Goal: Information Seeking & Learning: Learn about a topic

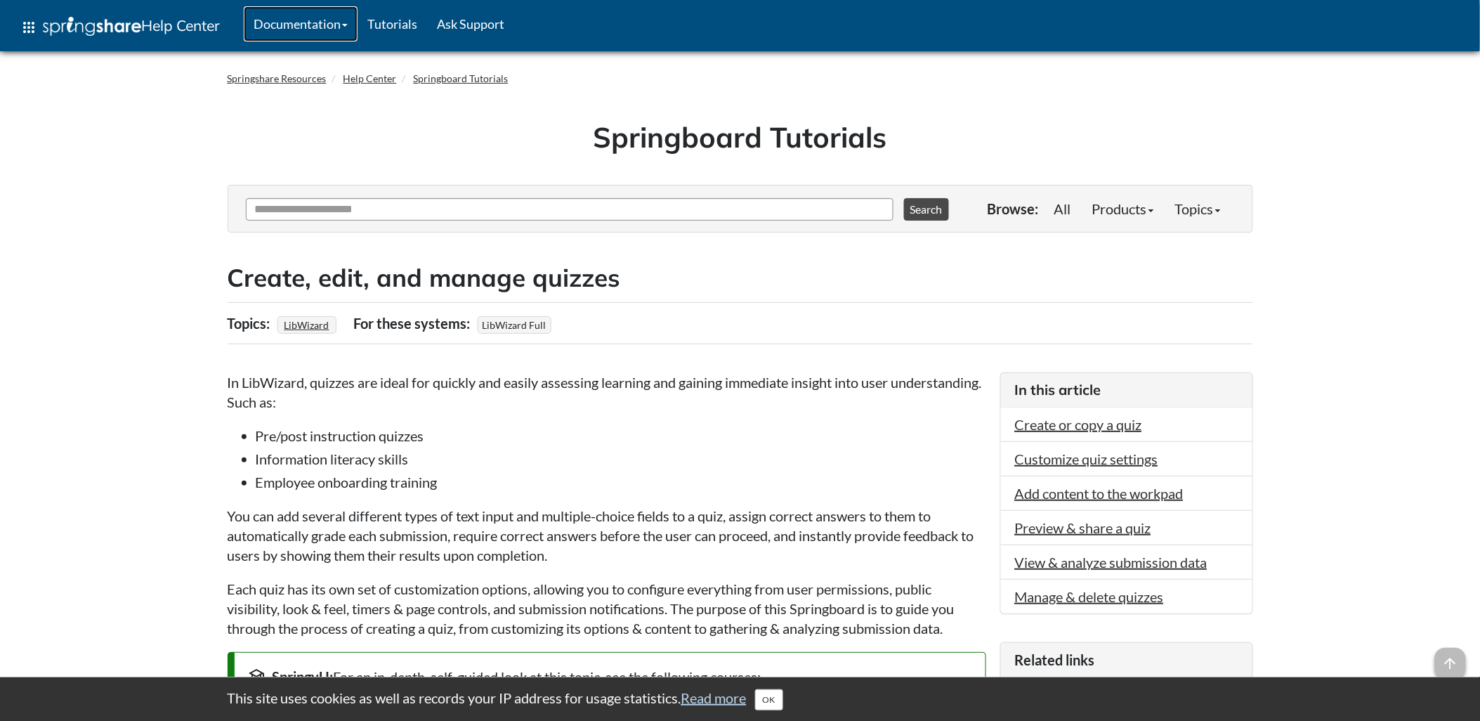
click at [330, 28] on link "Documentation" at bounding box center [301, 23] width 114 height 35
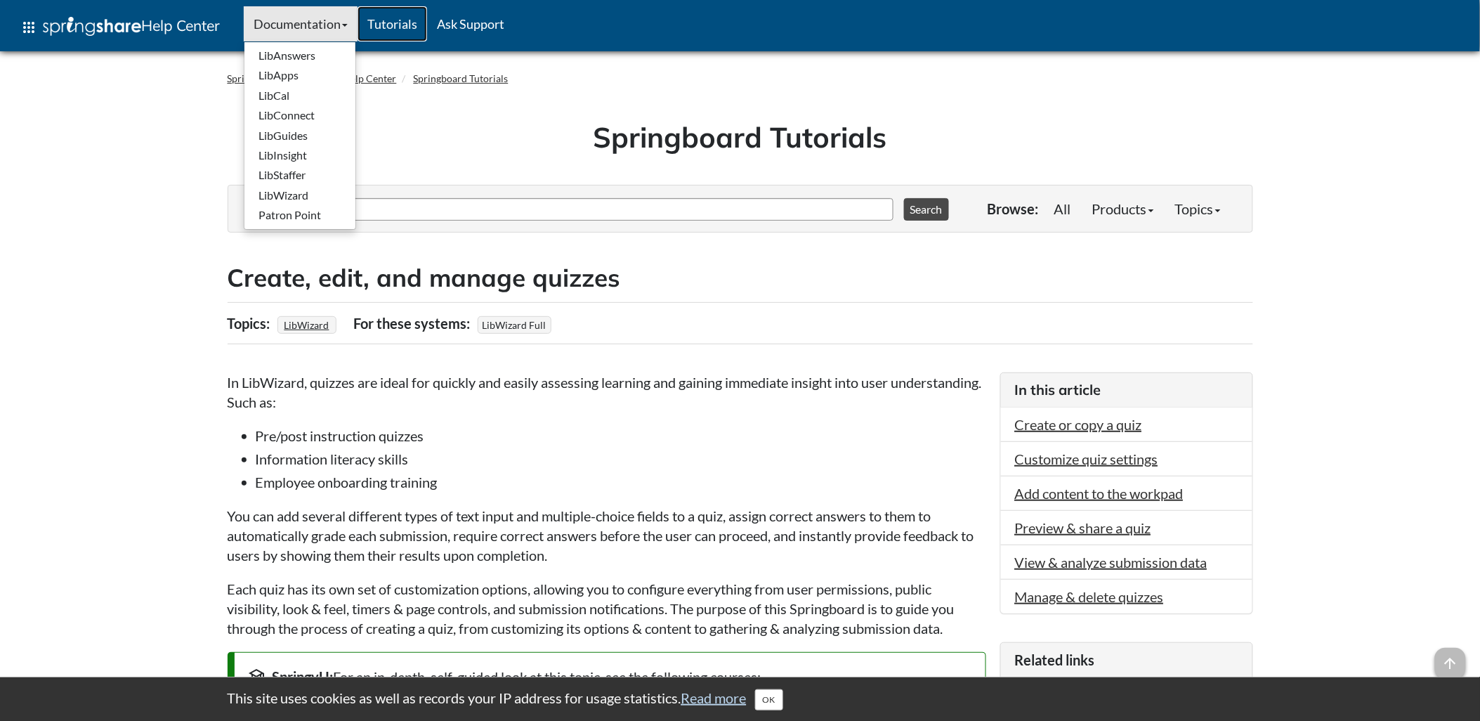
click at [395, 23] on link "Tutorials" at bounding box center [392, 23] width 70 height 35
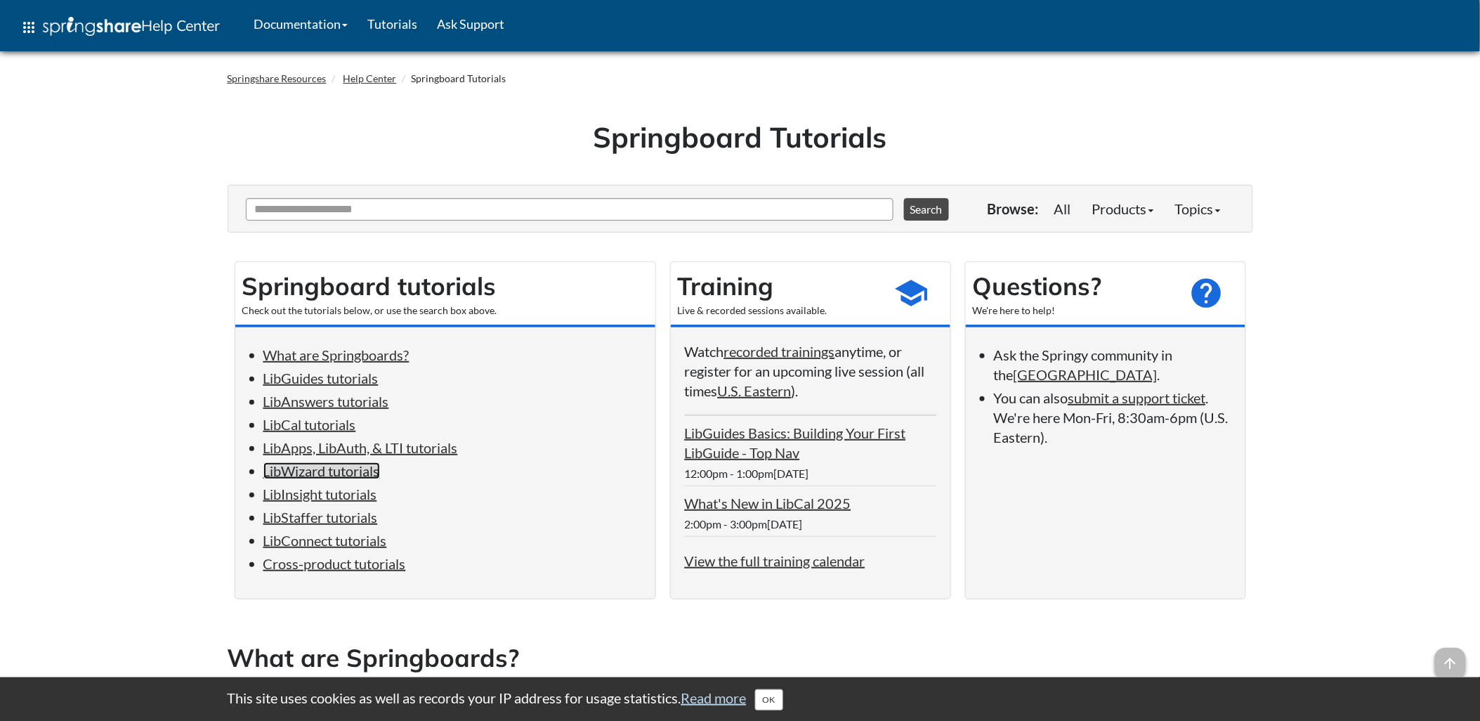
click at [346, 472] on link "LibWizard tutorials" at bounding box center [321, 470] width 117 height 17
click at [276, 77] on link "Springshare Resources" at bounding box center [277, 78] width 99 height 12
